Goal: Information Seeking & Learning: Check status

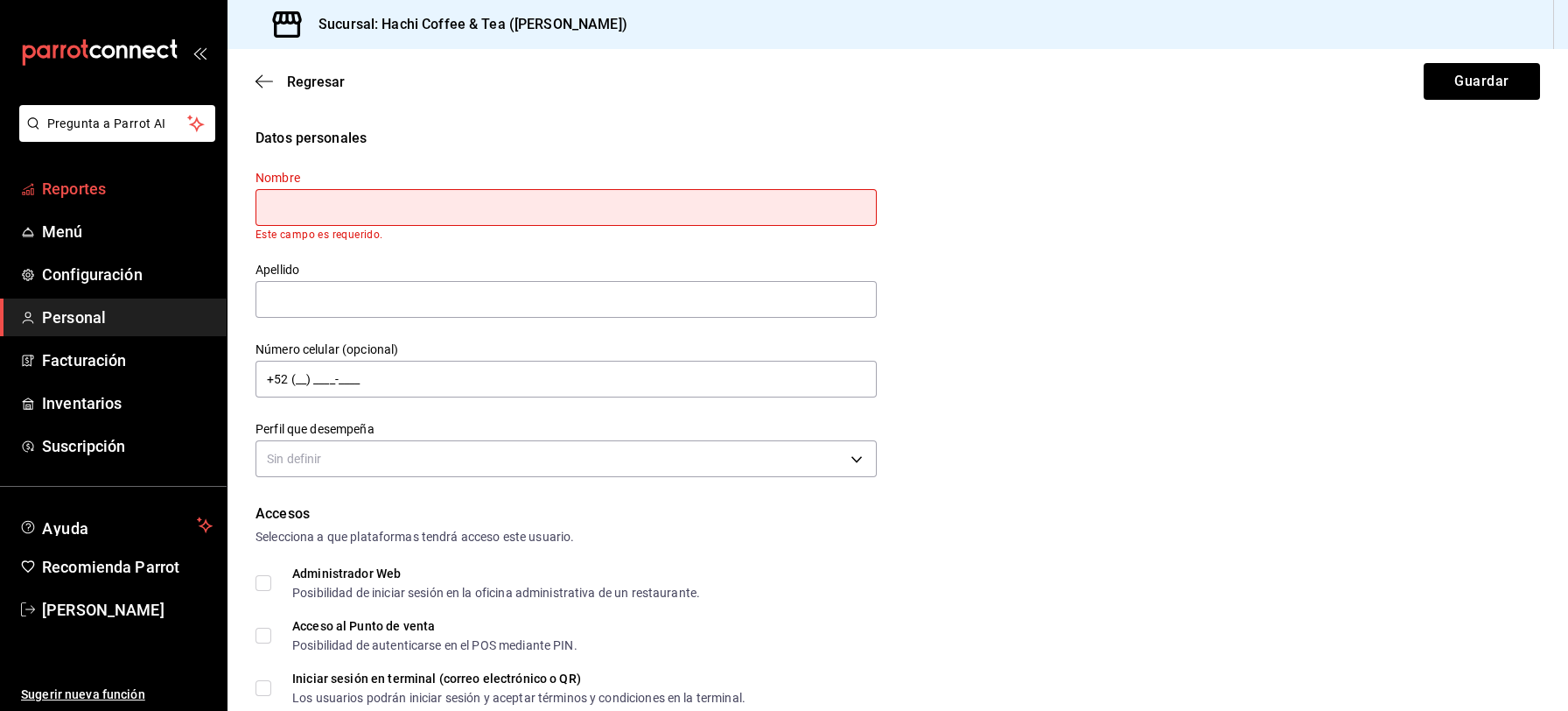
click at [73, 183] on span "Reportes" at bounding box center [127, 188] width 171 height 23
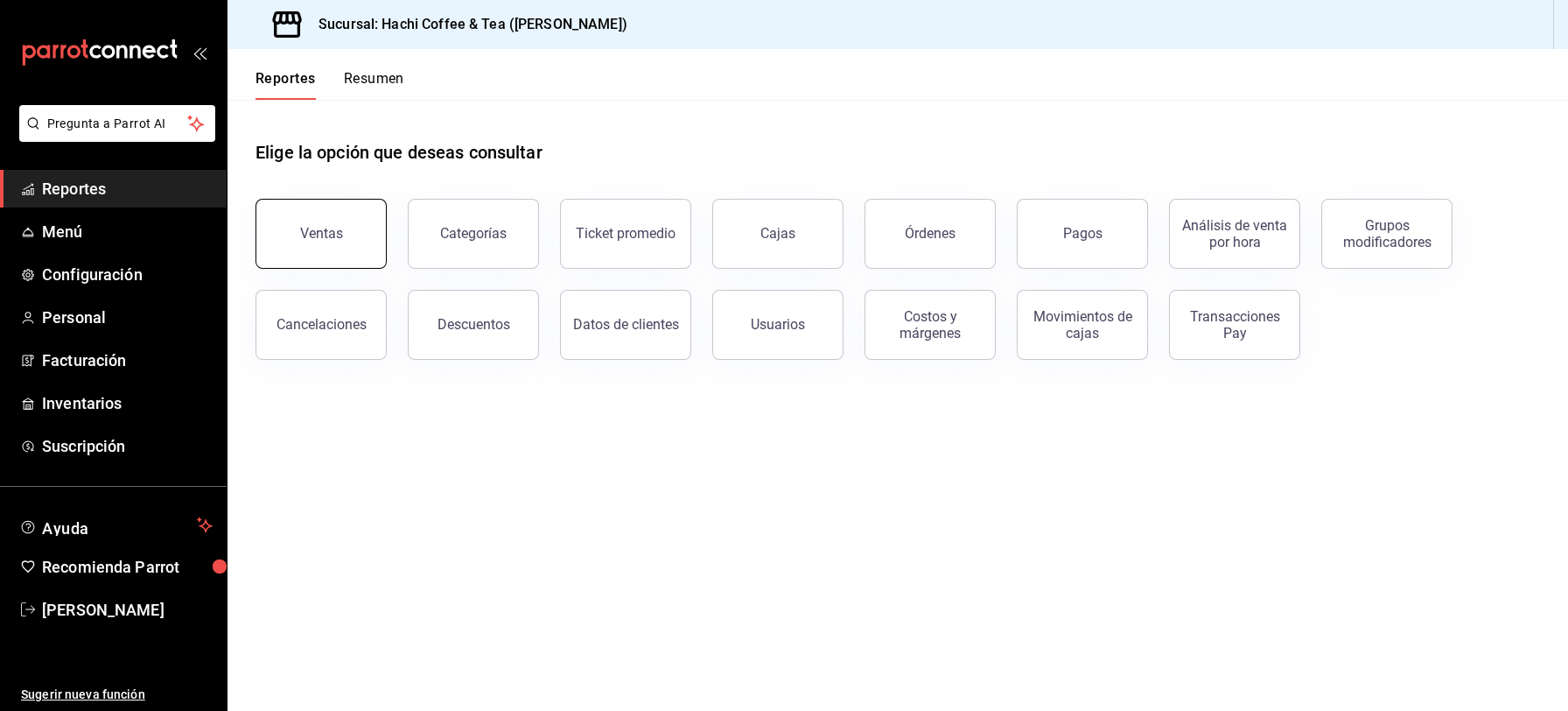
click at [328, 236] on div "Ventas" at bounding box center [321, 233] width 43 height 17
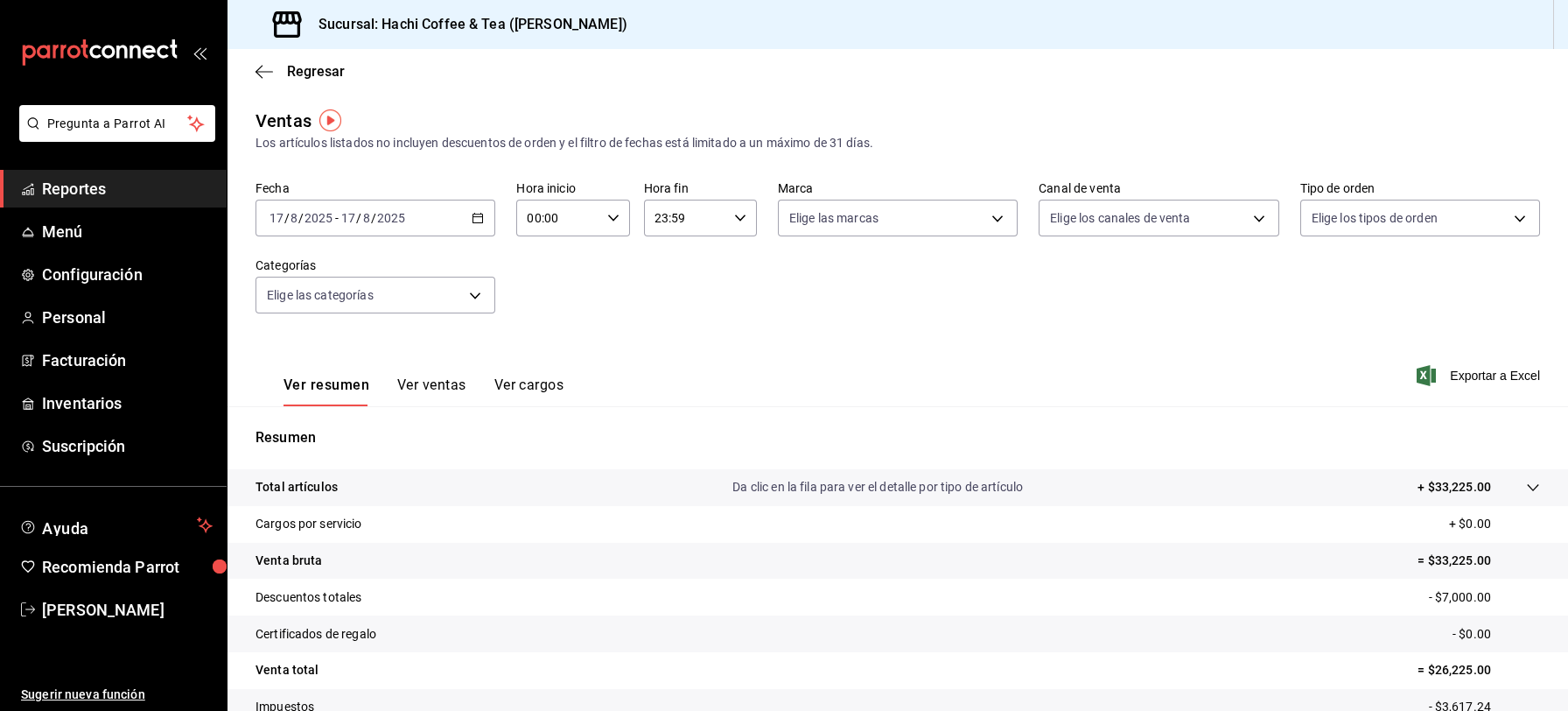
click at [119, 191] on span "Reportes" at bounding box center [127, 188] width 171 height 23
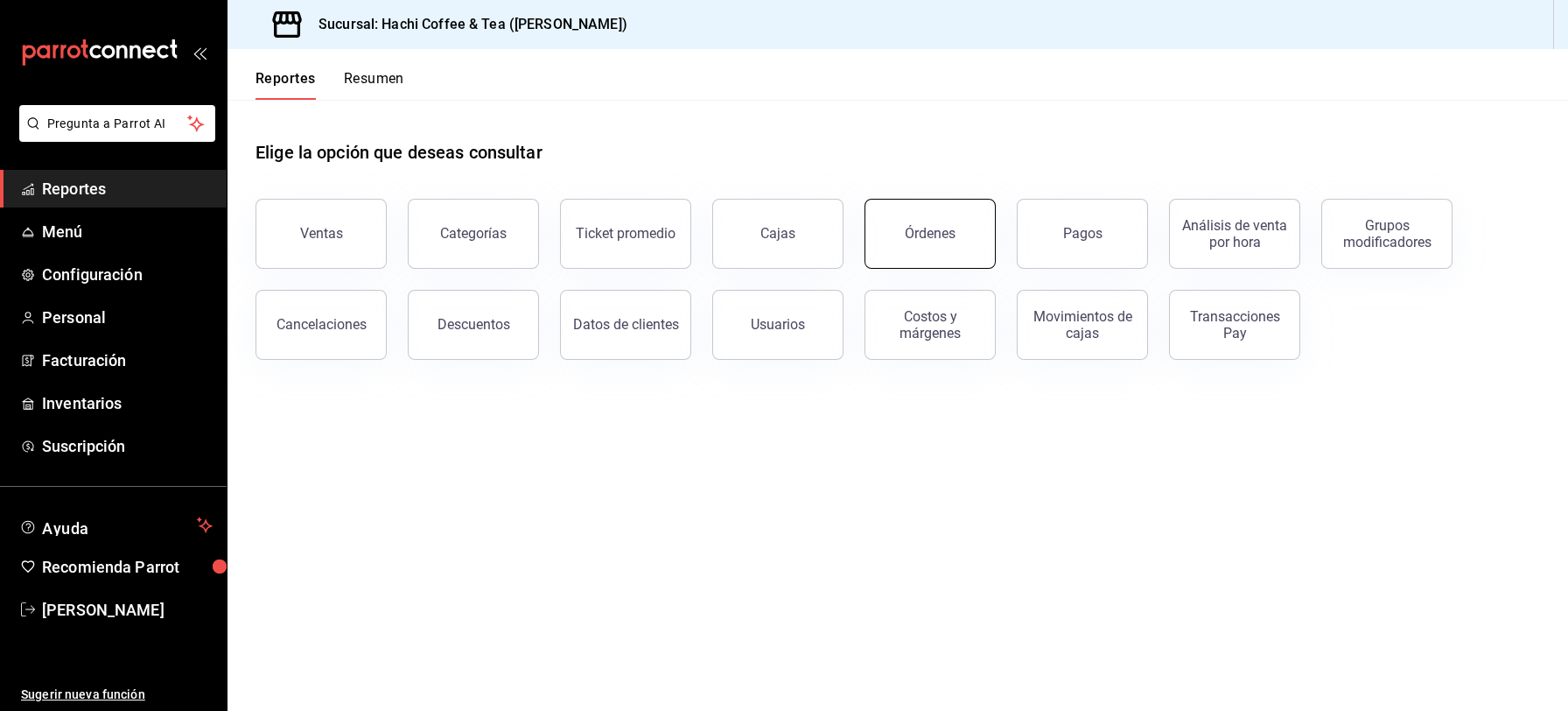
click at [953, 245] on button "Órdenes" at bounding box center [930, 234] width 132 height 70
